Goal: Information Seeking & Learning: Learn about a topic

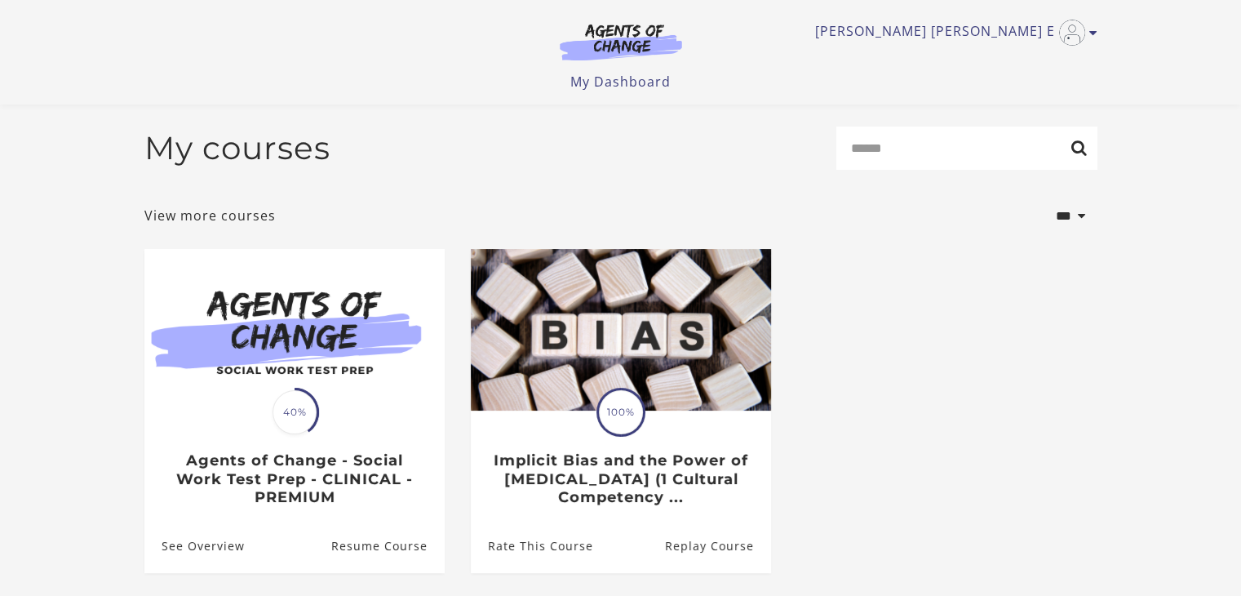
scroll to position [151, 0]
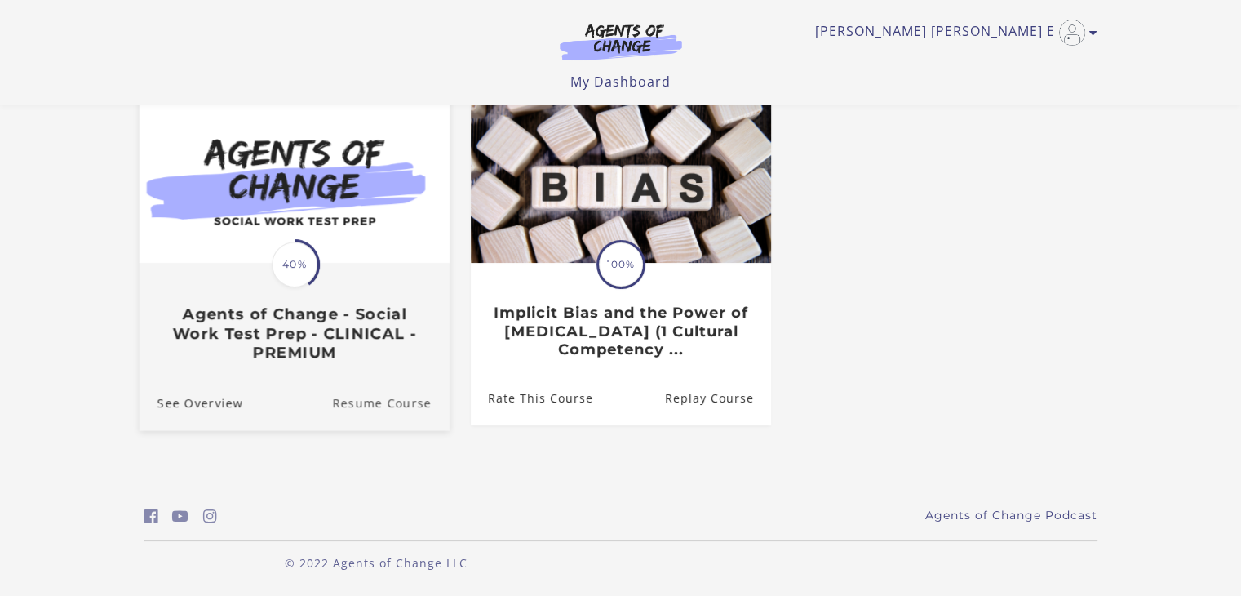
click at [388, 401] on link "Resume Course" at bounding box center [391, 402] width 118 height 55
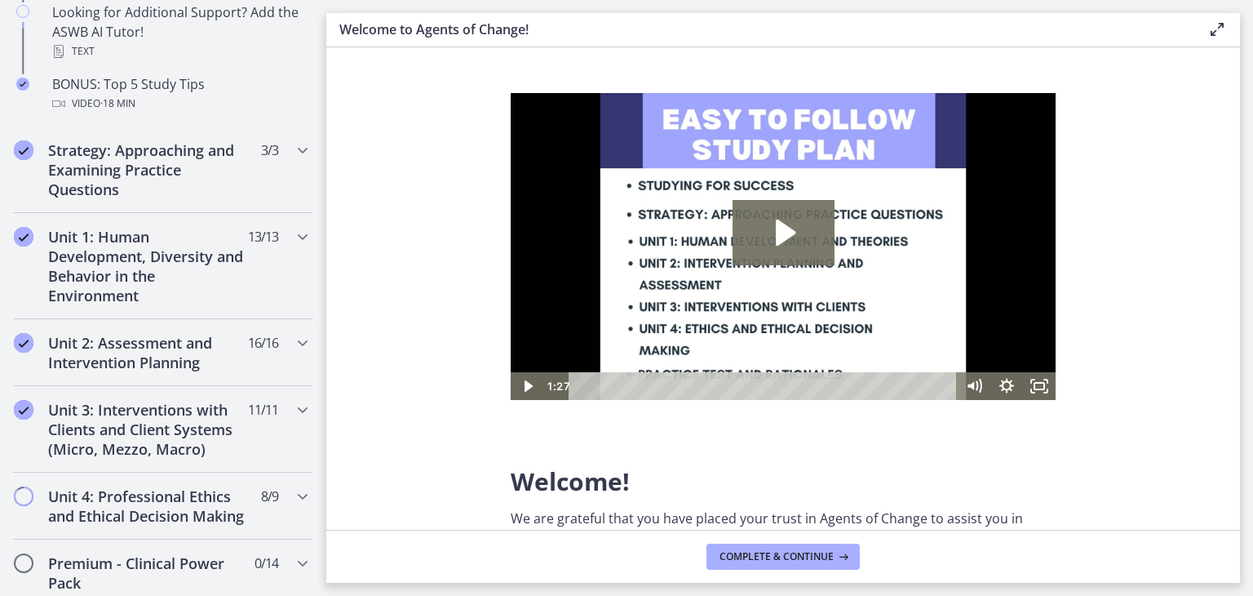
scroll to position [1224, 0]
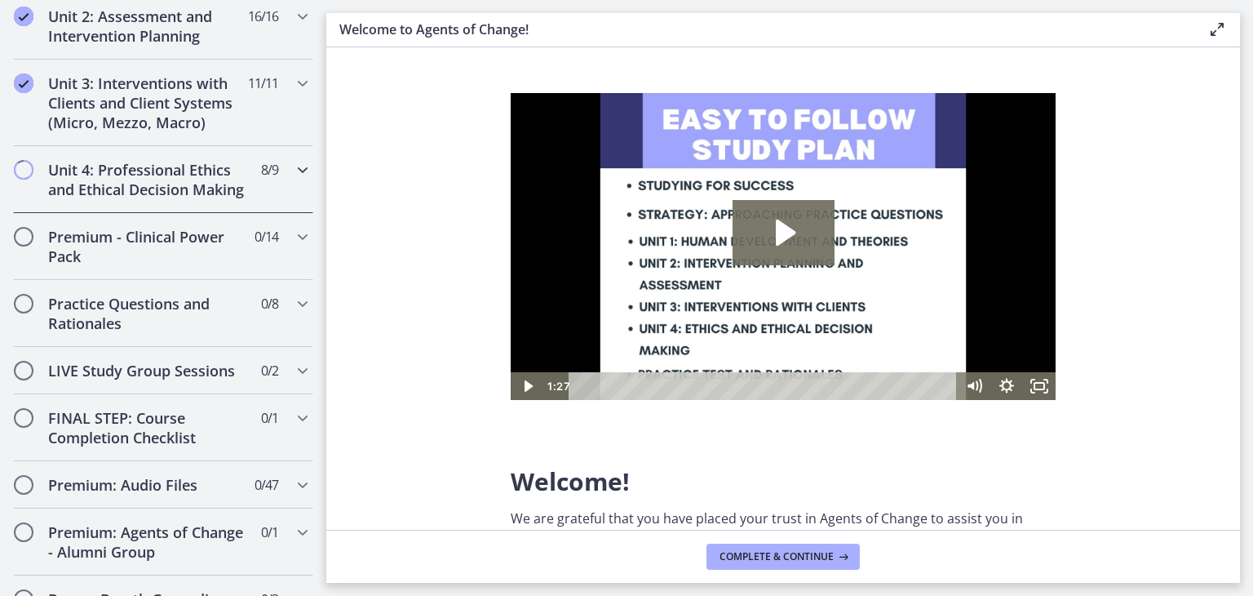
click at [293, 168] on icon "Chapters" at bounding box center [303, 170] width 20 height 20
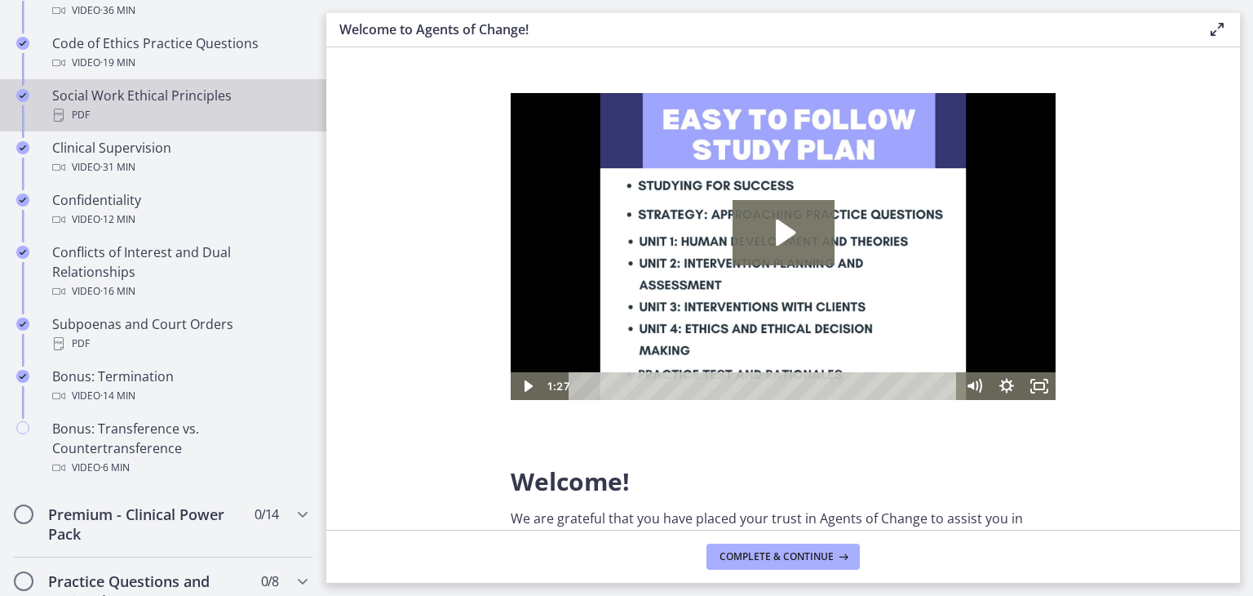
scroll to position [1067, 0]
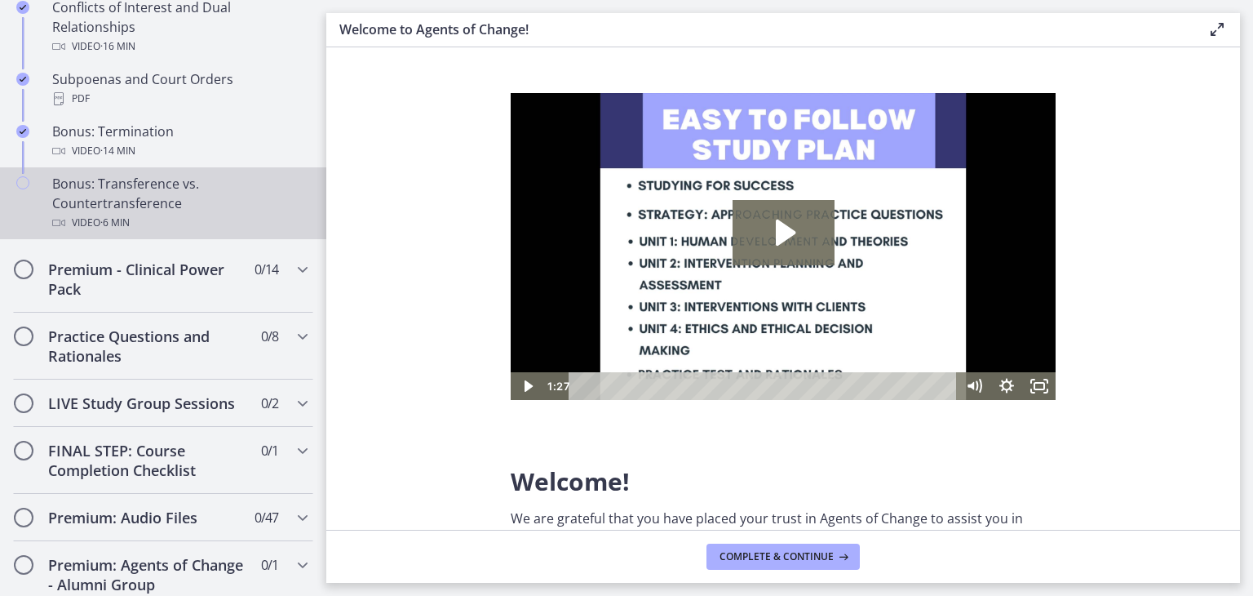
click at [151, 205] on div "Bonus: Transference vs. Countertransference Video · 6 min" at bounding box center [179, 203] width 255 height 59
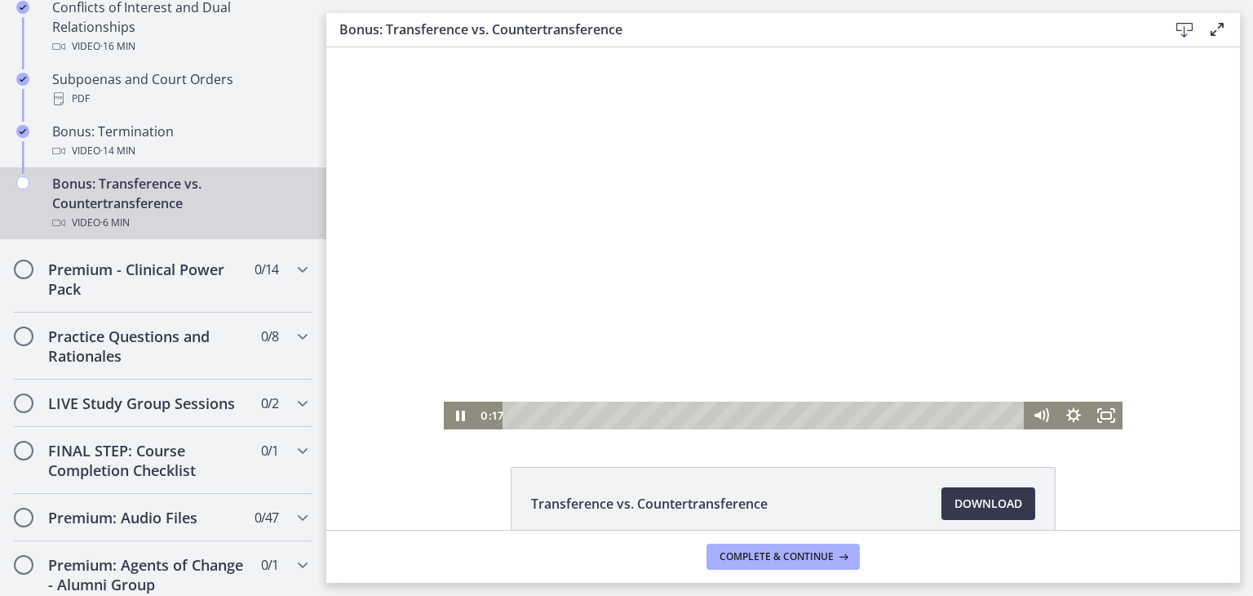
click at [904, 256] on div at bounding box center [783, 238] width 679 height 382
click at [847, 308] on div at bounding box center [783, 238] width 679 height 382
click at [1166, 79] on div "Click for sound @keyframes VOLUME_SMALL_WAVE_FLASH { 0% { opacity: 0; } 33% { o…" at bounding box center [783, 238] width 914 height 382
click at [1061, 245] on div at bounding box center [783, 238] width 679 height 382
click at [872, 308] on div at bounding box center [783, 238] width 679 height 382
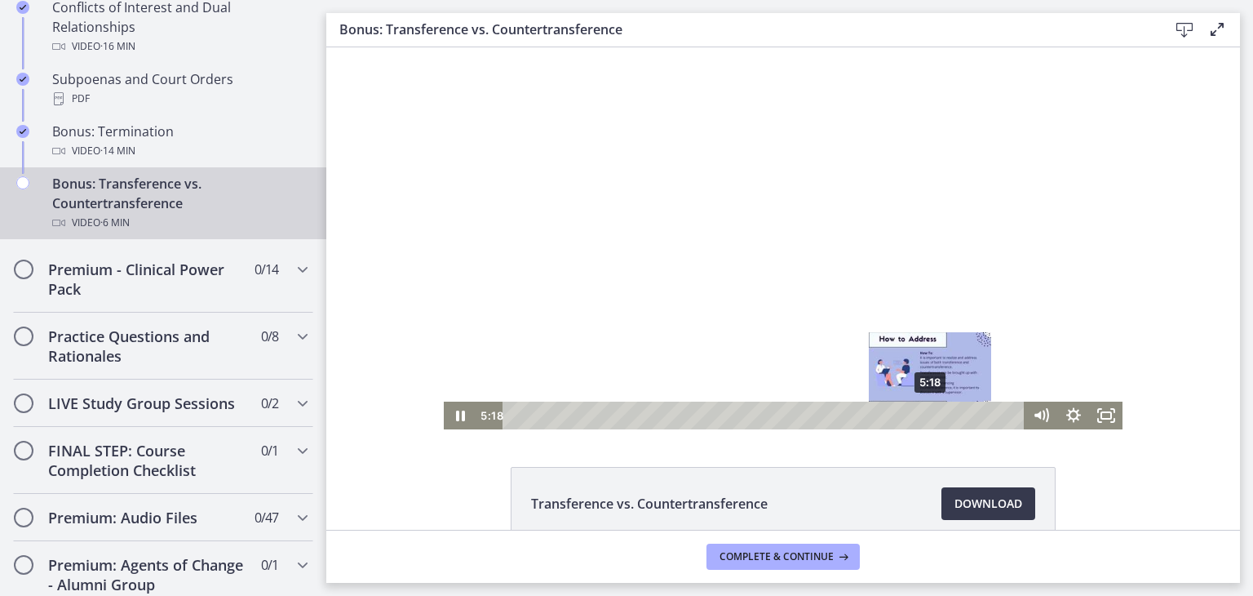
click at [925, 428] on div "5:18" at bounding box center [766, 415] width 502 height 28
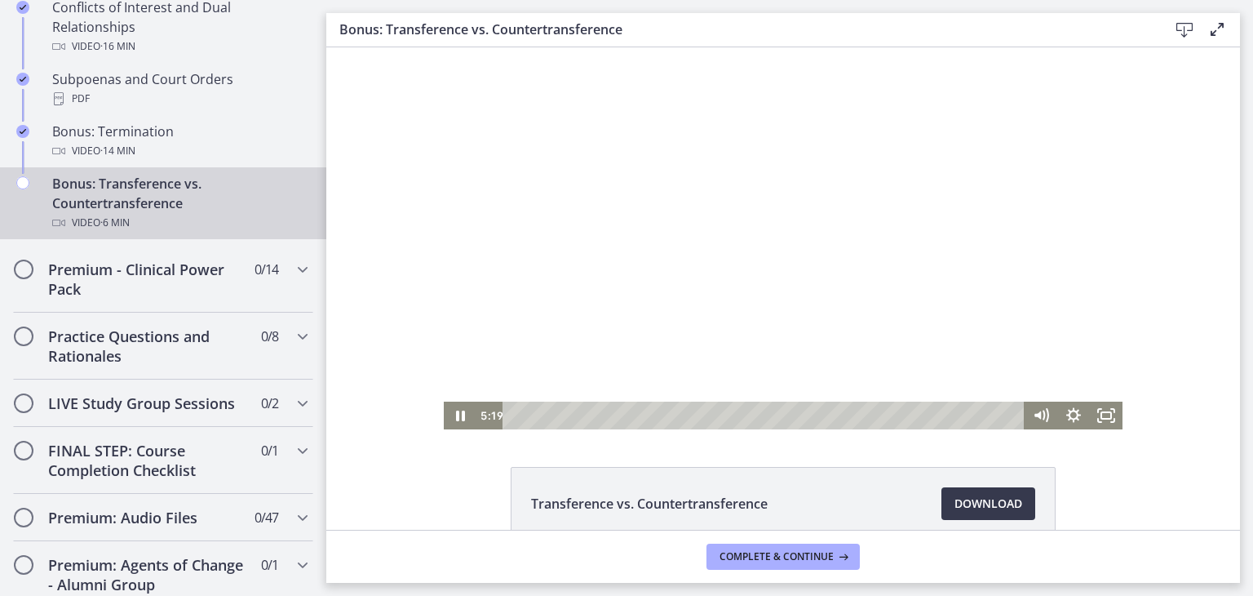
click at [1015, 330] on div at bounding box center [783, 238] width 679 height 382
click at [1048, 297] on div at bounding box center [783, 238] width 679 height 382
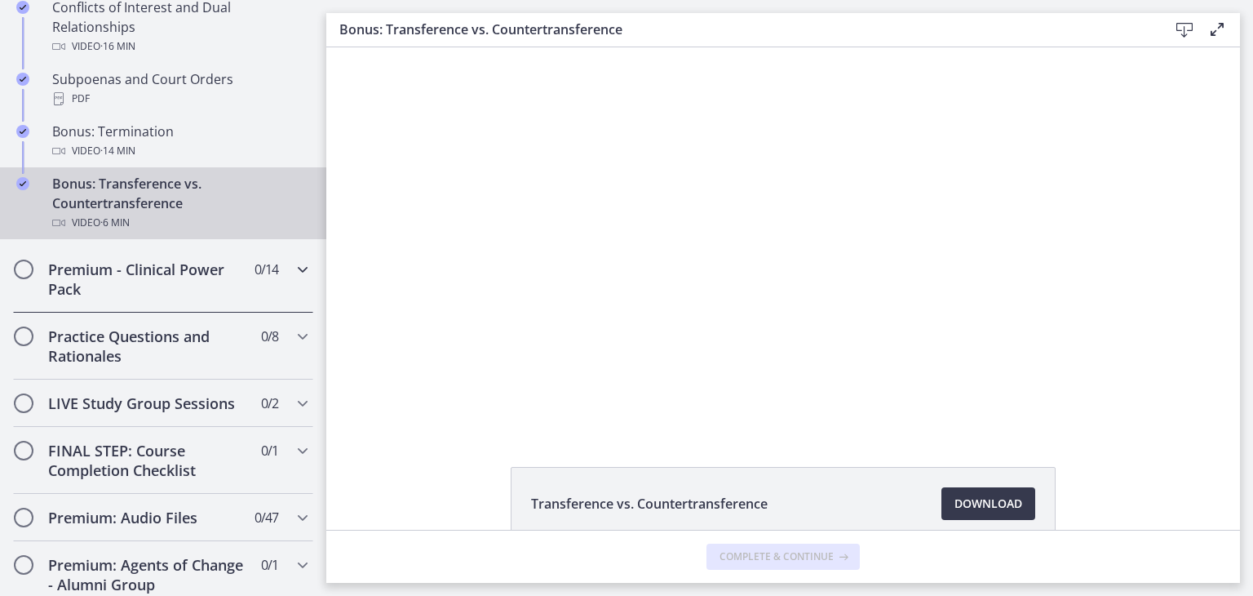
click at [295, 279] on icon "Chapters" at bounding box center [303, 269] width 20 height 20
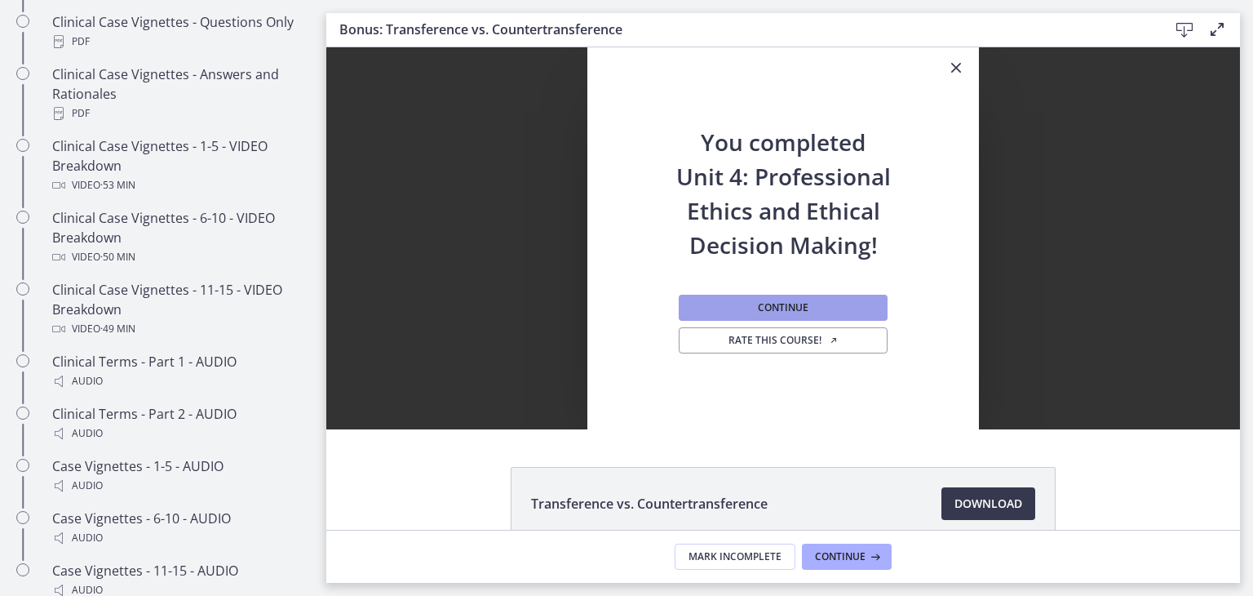
click at [822, 305] on button "Continue" at bounding box center [783, 308] width 209 height 26
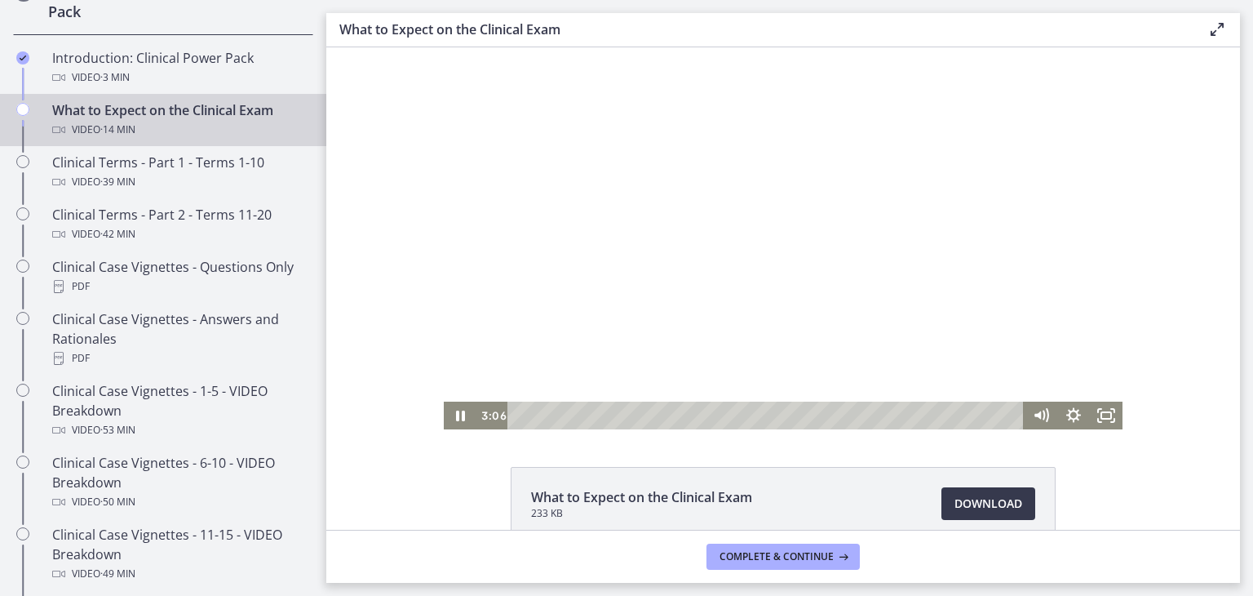
click at [710, 282] on div at bounding box center [783, 238] width 679 height 382
